Goal: Obtain resource: Download file/media

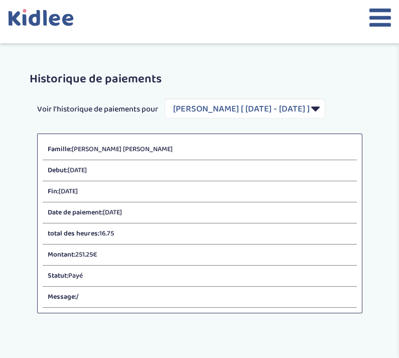
select select "2121"
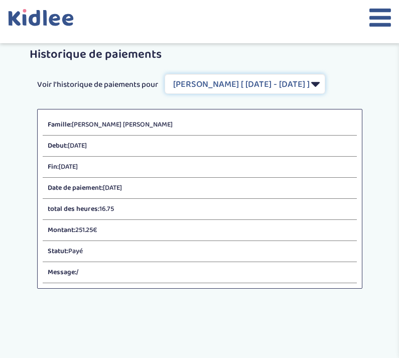
click at [247, 92] on select "Filtrer par Contrat [PERSON_NAME] [PERSON_NAME] [ [DATE] - [DATE] ]" at bounding box center [245, 84] width 161 height 20
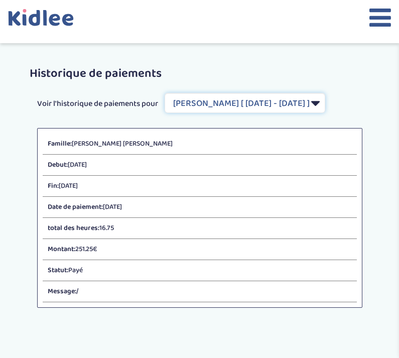
scroll to position [0, 0]
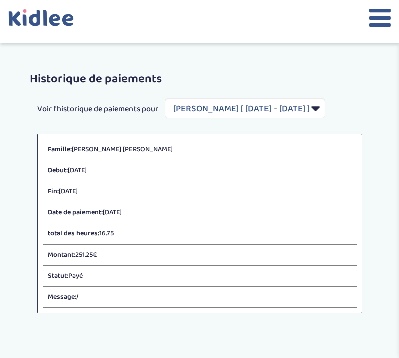
click at [383, 26] on icon at bounding box center [380, 17] width 22 height 25
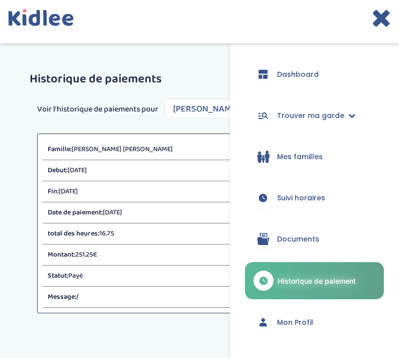
click at [291, 207] on link "Suivi horaires" at bounding box center [314, 198] width 139 height 36
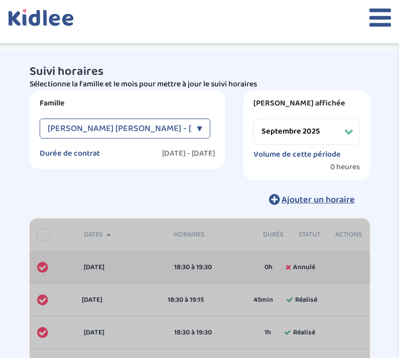
select select "septembre 2025"
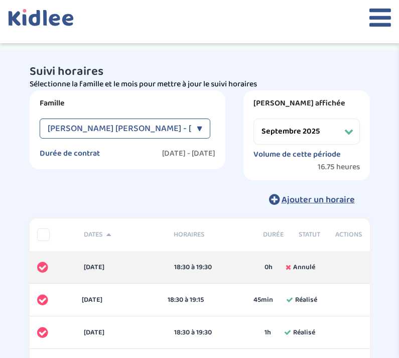
click at [389, 17] on icon at bounding box center [380, 17] width 22 height 25
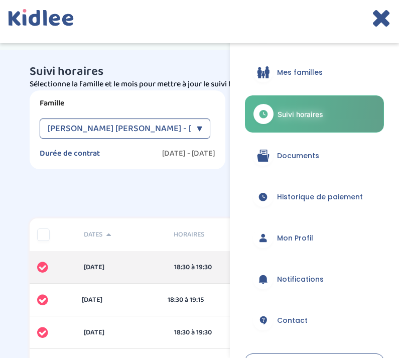
scroll to position [100, 0]
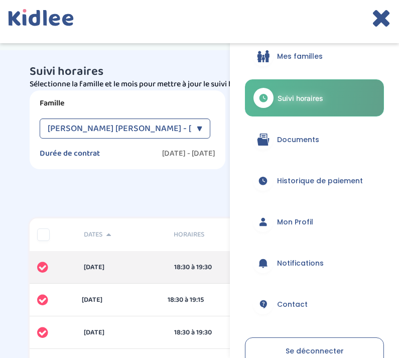
click at [289, 191] on link "Historique de paiement" at bounding box center [314, 181] width 139 height 36
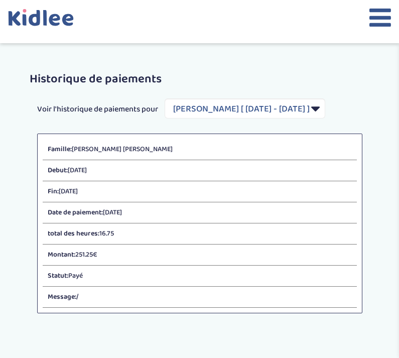
select select "2121"
click at [389, 15] on icon at bounding box center [380, 17] width 22 height 25
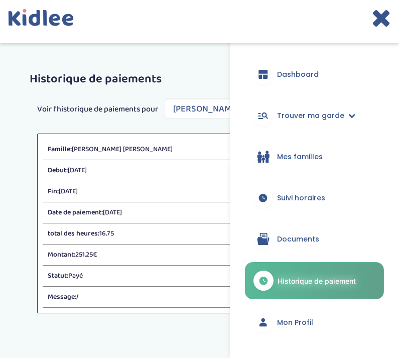
click at [268, 244] on icon at bounding box center [262, 241] width 11 height 8
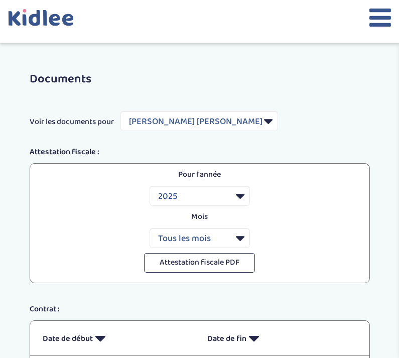
select select "7239"
select select "2025"
click at [378, 12] on icon at bounding box center [380, 17] width 22 height 25
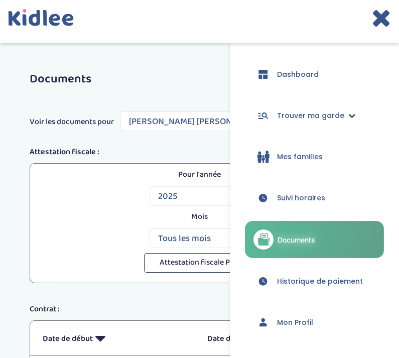
click at [296, 118] on span "Trouver ma garde" at bounding box center [310, 115] width 67 height 11
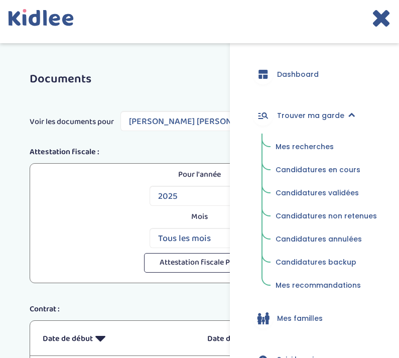
click at [384, 5] on icon at bounding box center [381, 17] width 20 height 25
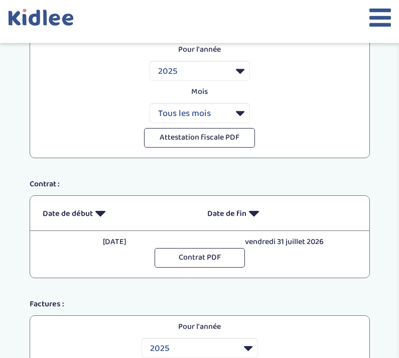
scroll to position [125, 0]
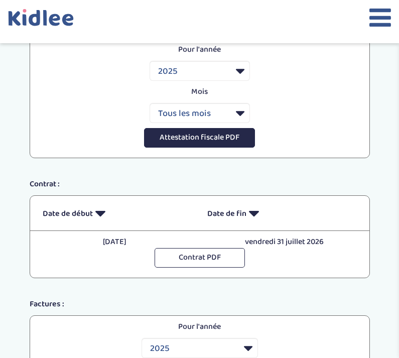
click at [231, 133] on button "Attestation fiscale PDF" at bounding box center [199, 138] width 111 height 20
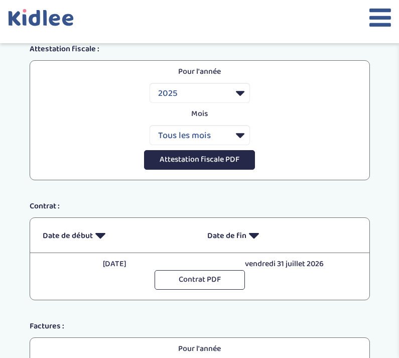
scroll to position [0, 0]
